Goal: Information Seeking & Learning: Learn about a topic

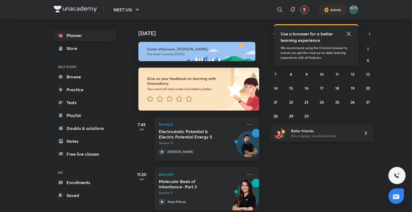
click at [347, 35] on icon at bounding box center [349, 34] width 4 height 4
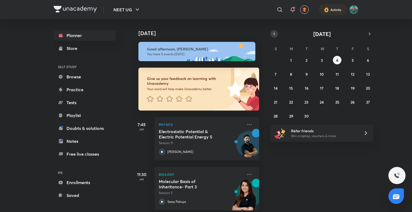
click at [274, 33] on icon "button" at bounding box center [274, 34] width 1 height 2
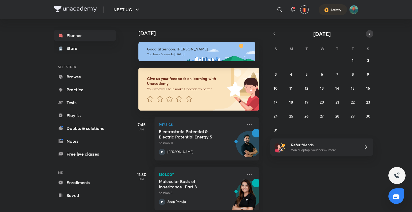
click at [370, 33] on icon "button" at bounding box center [370, 33] width 4 height 5
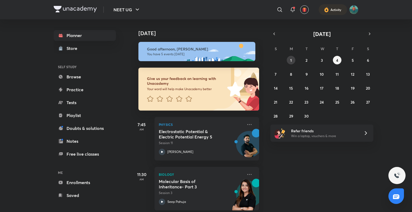
click at [294, 61] on button "1" at bounding box center [291, 60] width 9 height 9
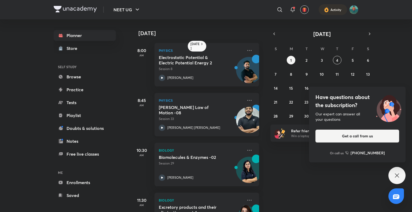
click at [161, 129] on icon at bounding box center [162, 128] width 6 height 6
